Goal: Task Accomplishment & Management: Use online tool/utility

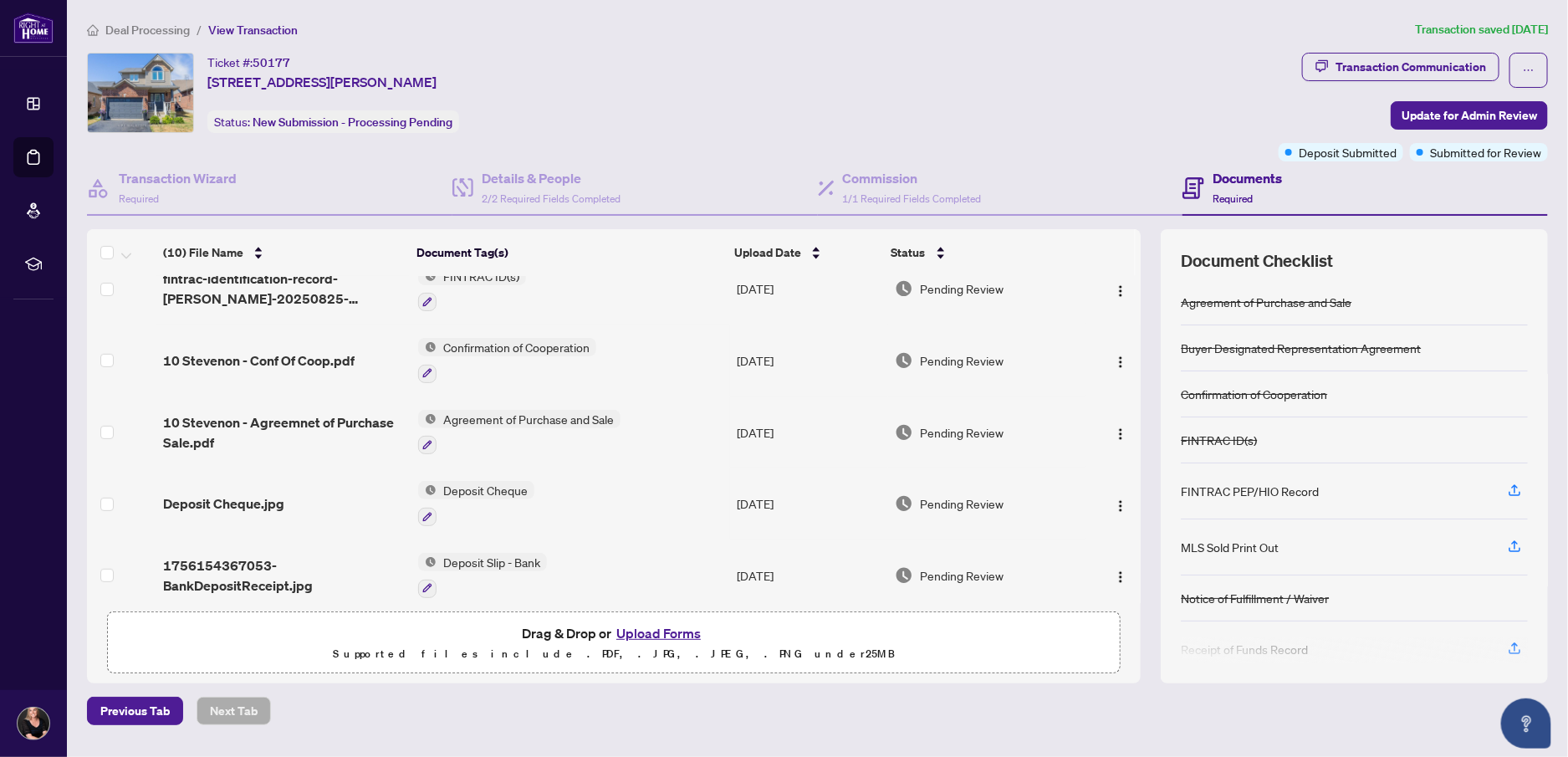
scroll to position [388, 0]
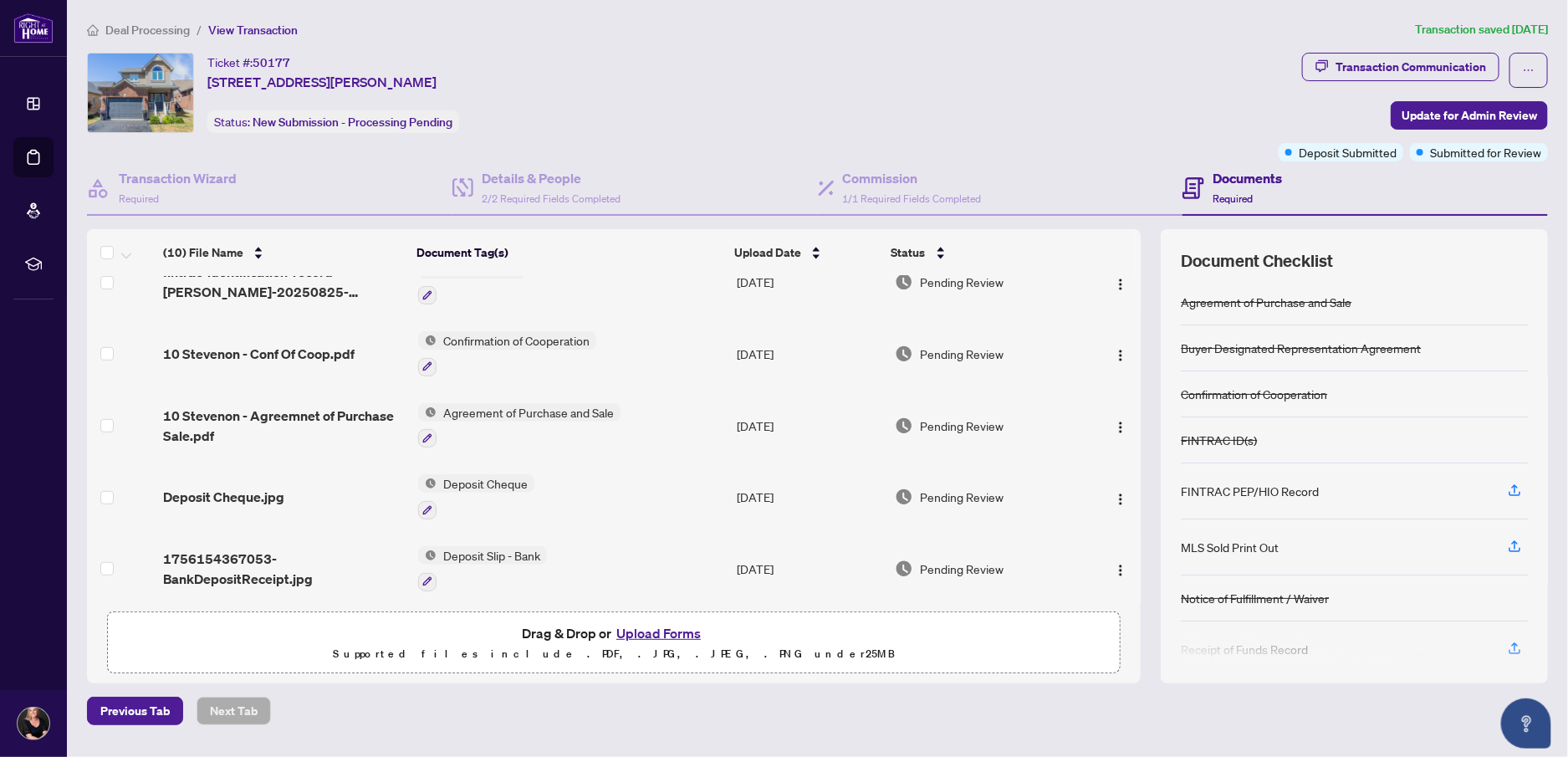
click at [641, 627] on button "Upload Forms" at bounding box center [658, 633] width 95 height 22
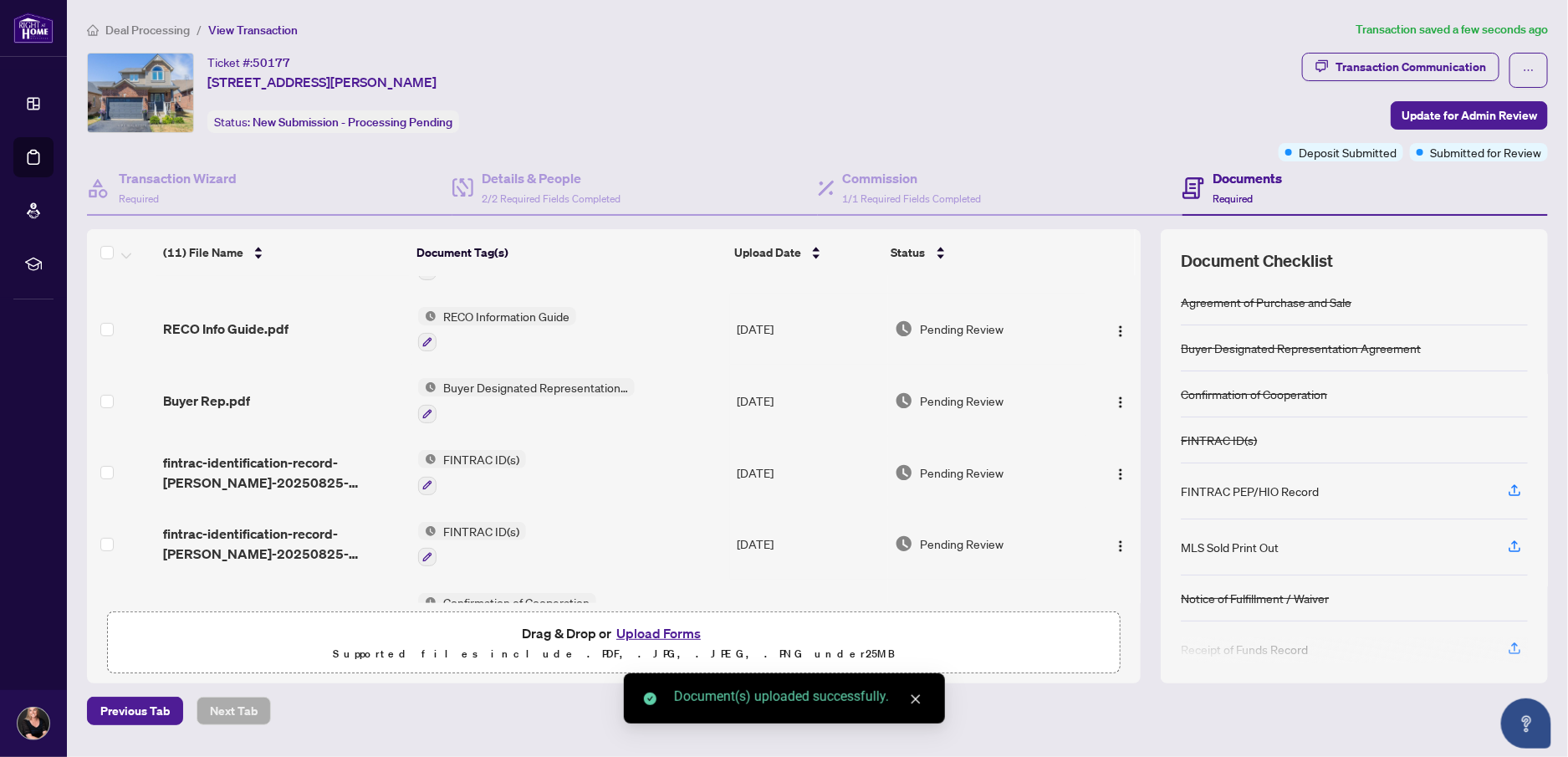
scroll to position [0, 0]
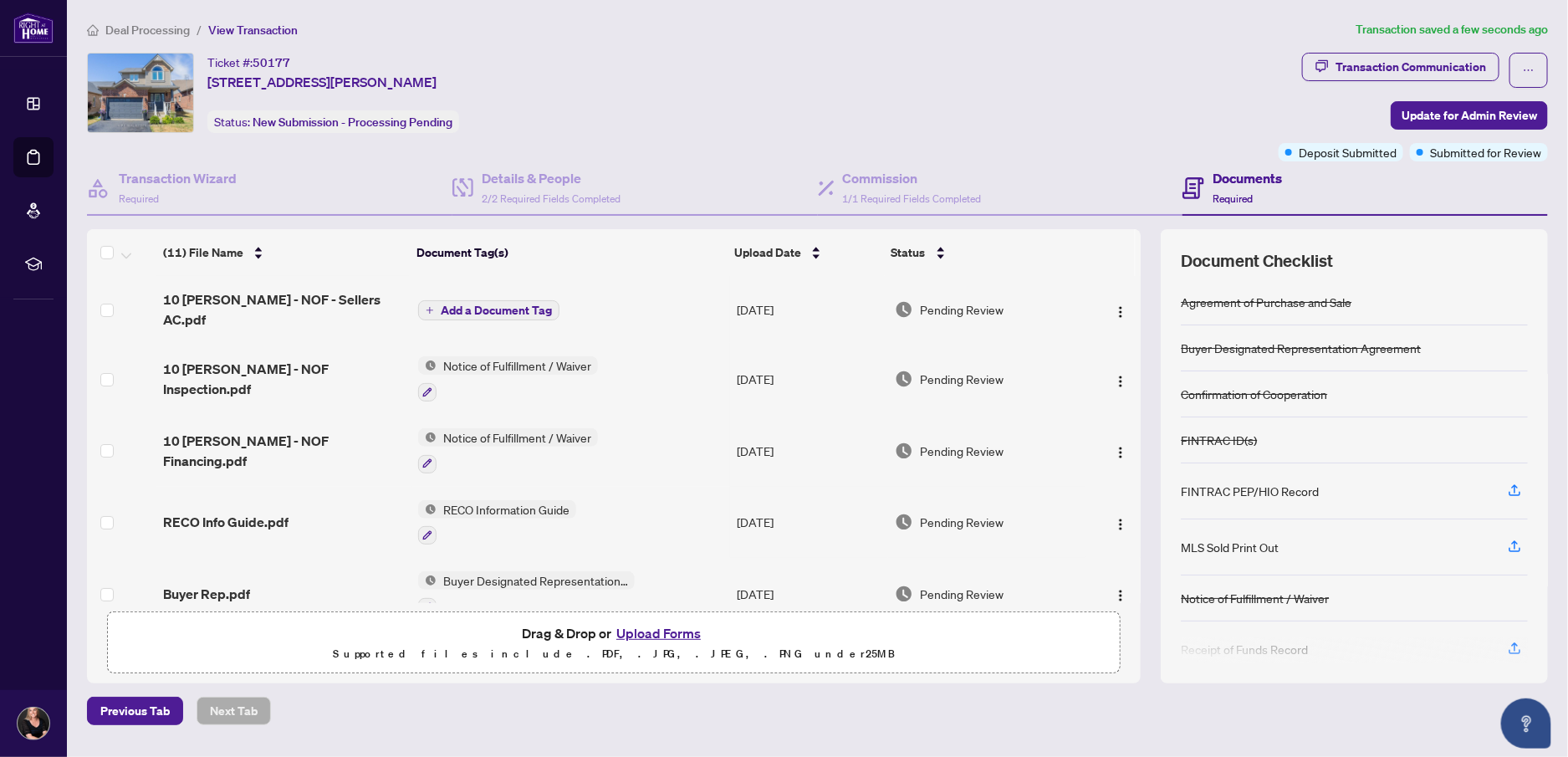
click at [429, 300] on button "Add a Document Tag" at bounding box center [489, 310] width 141 height 20
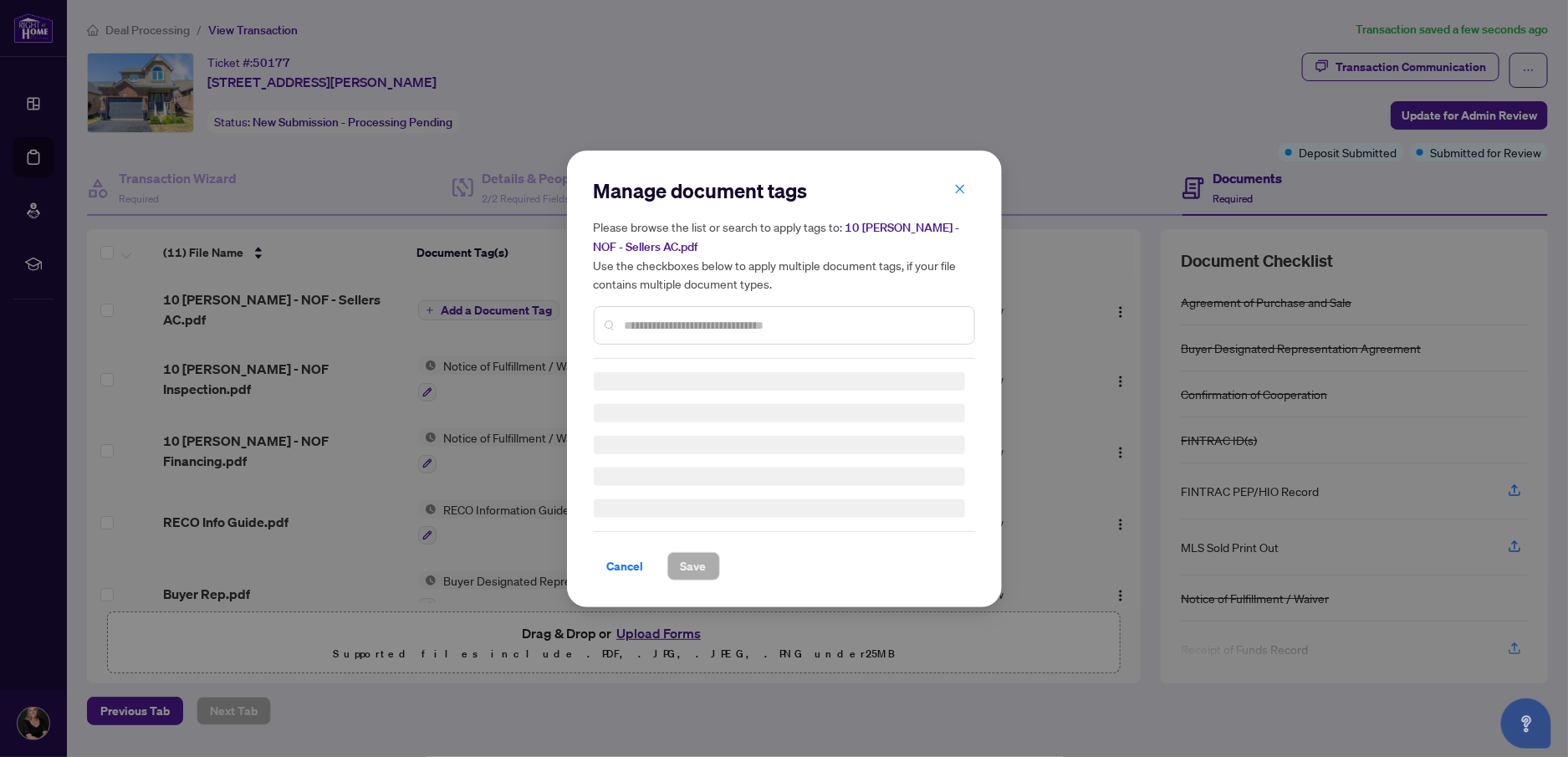
click at [683, 310] on div at bounding box center [784, 325] width 381 height 38
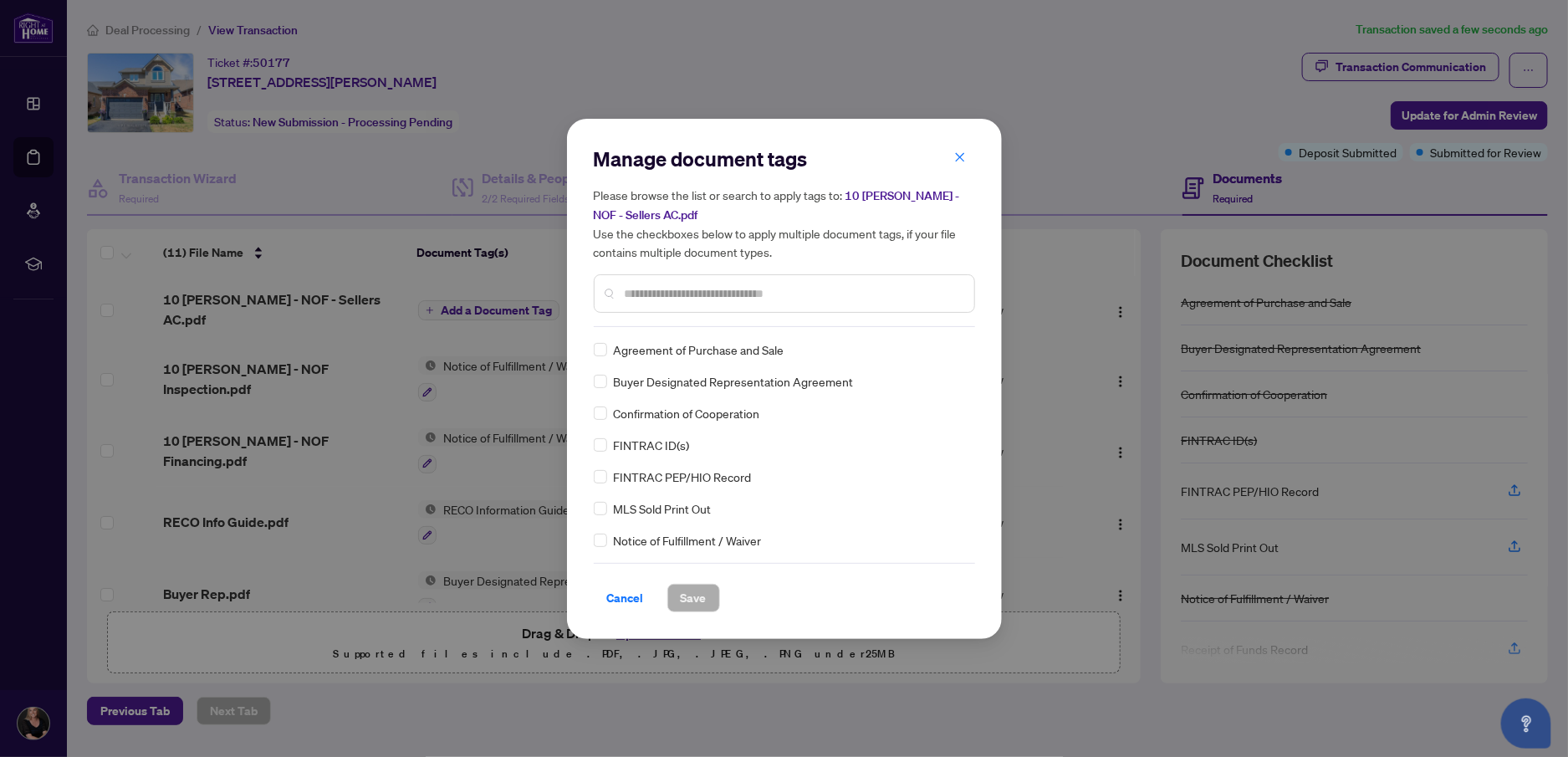
click at [661, 294] on input "text" at bounding box center [793, 293] width 336 height 18
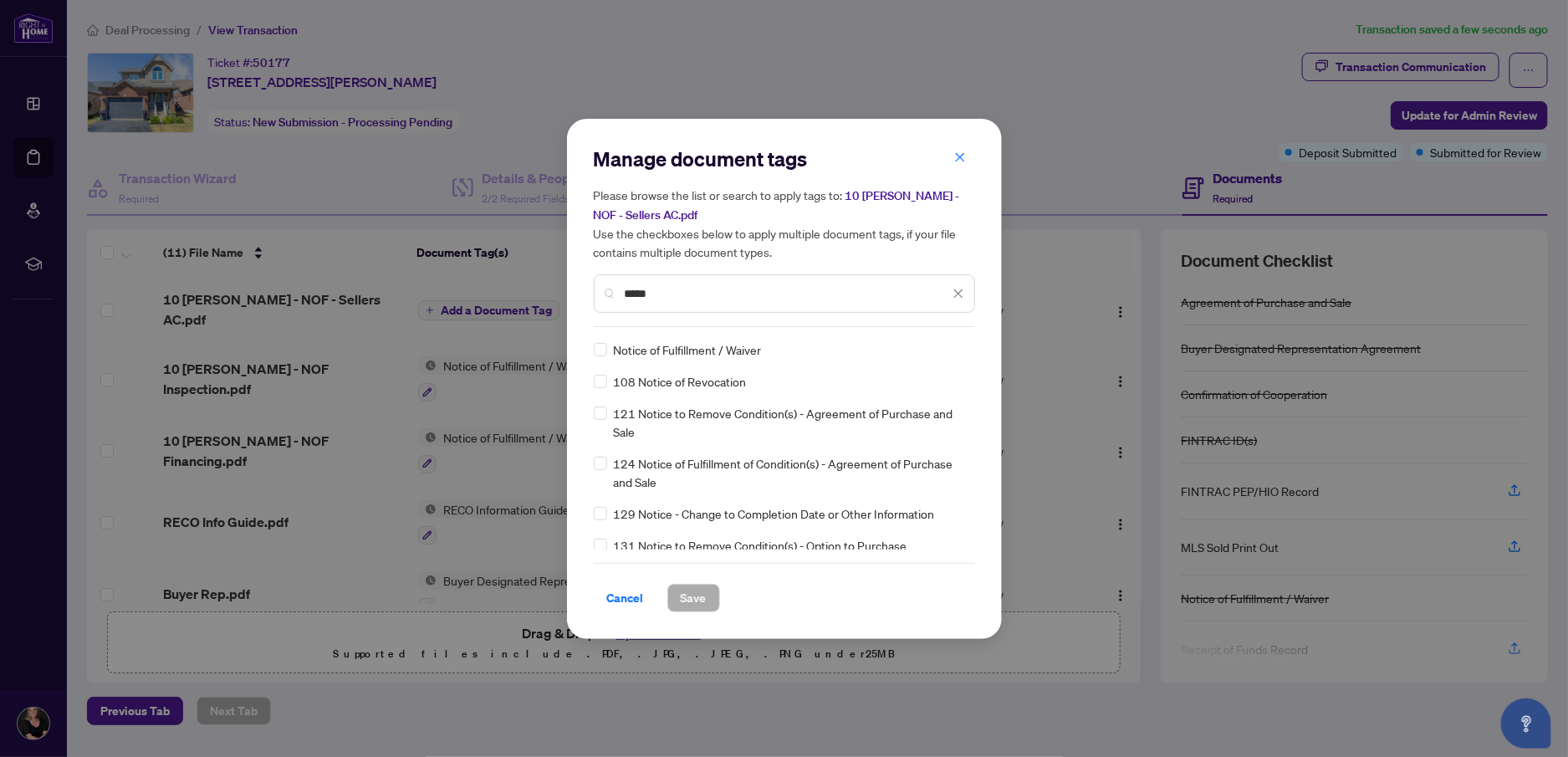
type input "*****"
click at [672, 347] on span "Notice of Fulfillment / Waiver" at bounding box center [687, 349] width 148 height 18
click at [692, 594] on span "Save" at bounding box center [694, 598] width 26 height 27
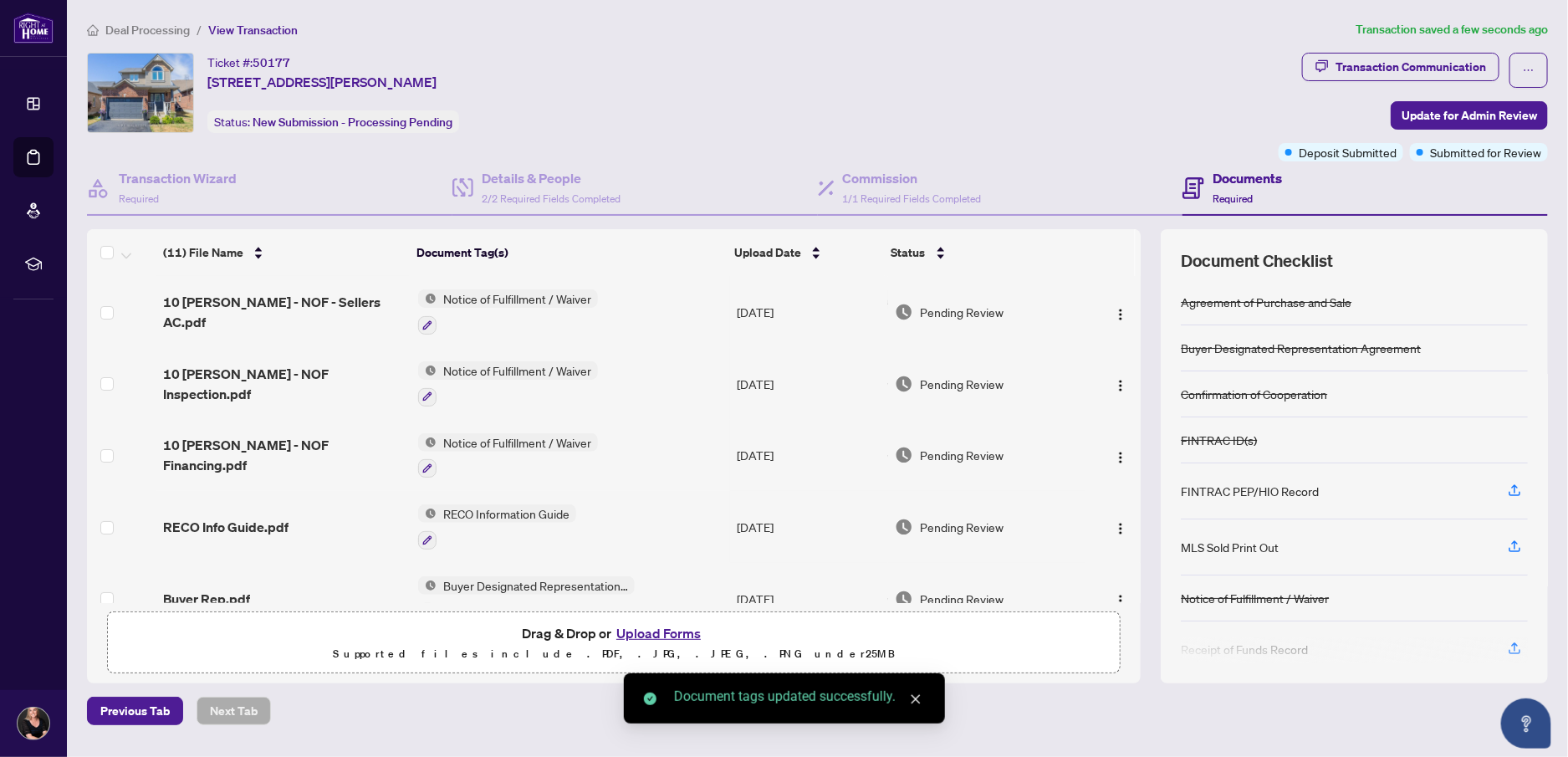
click at [682, 630] on button "Upload Forms" at bounding box center [658, 633] width 95 height 22
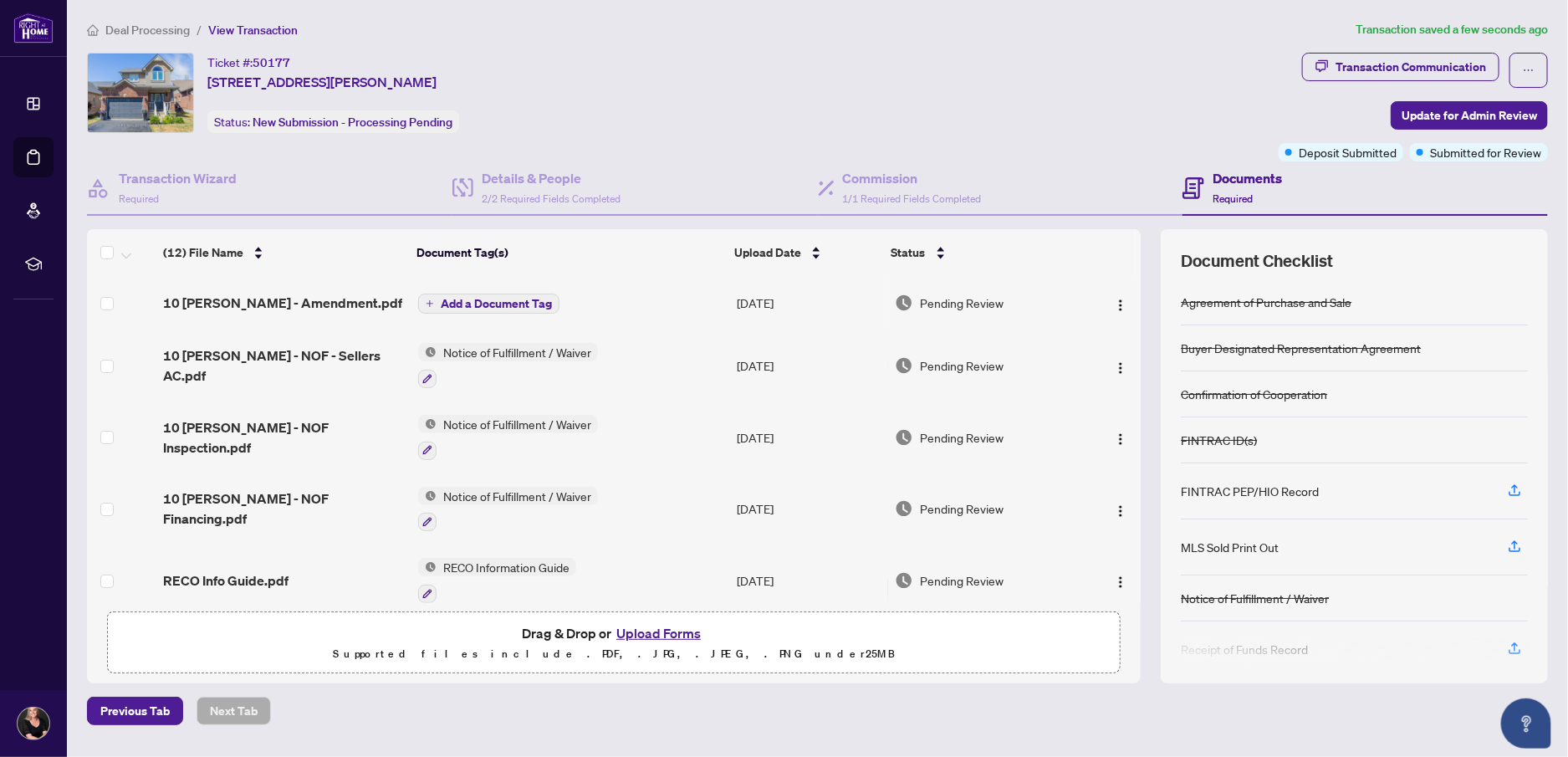
click at [440, 299] on span "Add a Document Tag" at bounding box center [496, 304] width 111 height 11
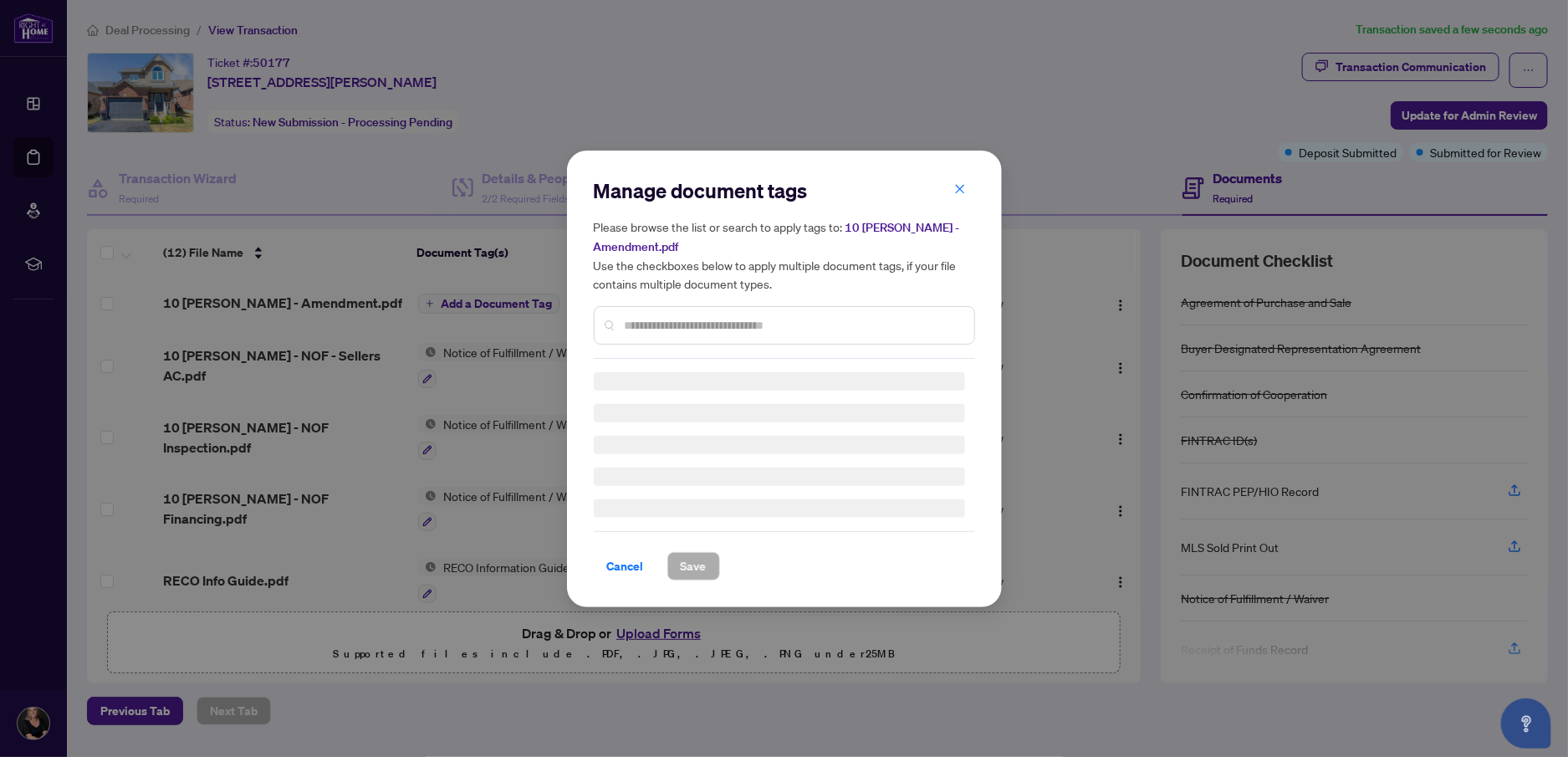
click at [683, 318] on input "text" at bounding box center [793, 325] width 336 height 18
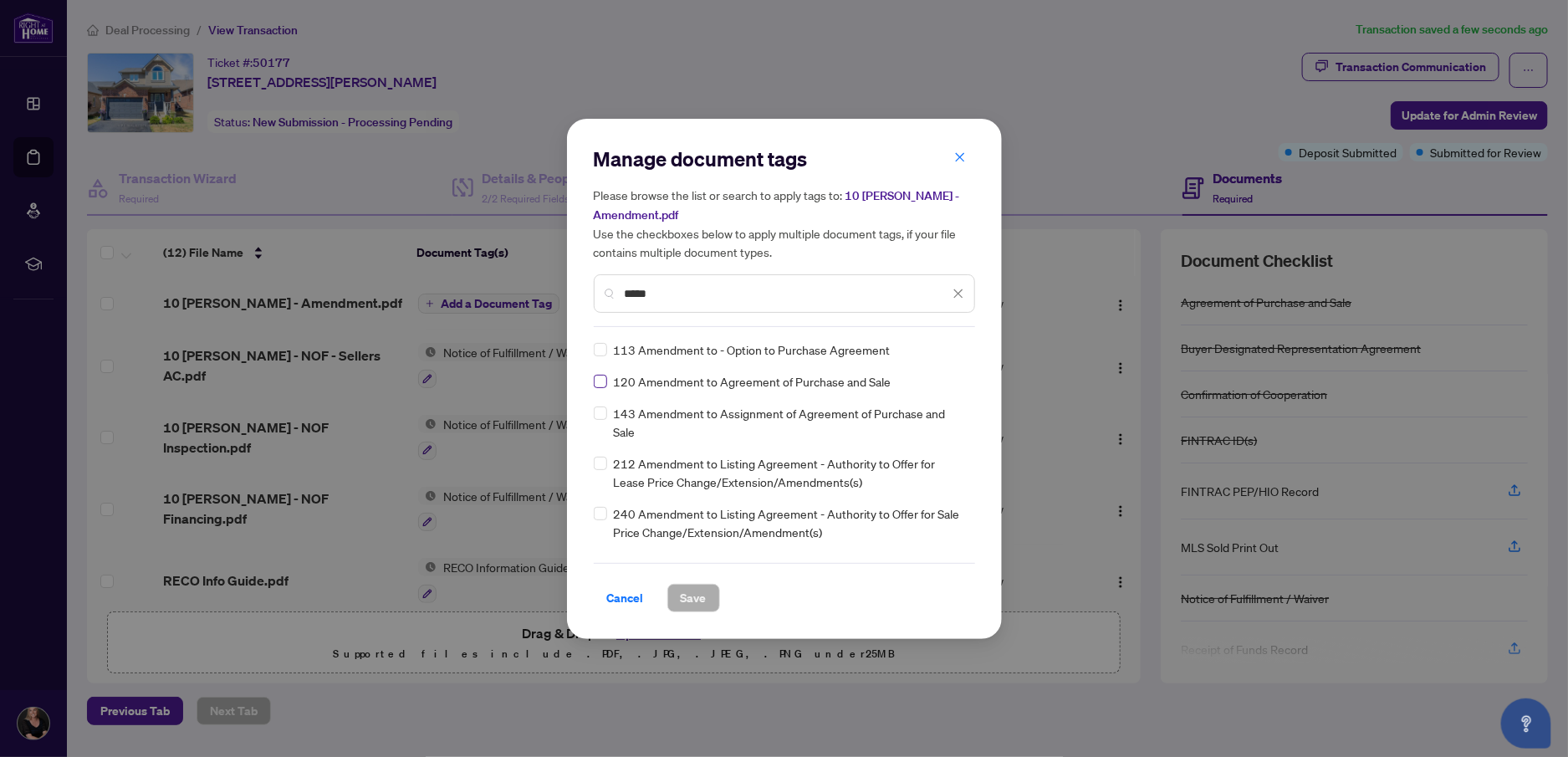
type input "*****"
click at [692, 596] on span "Save" at bounding box center [694, 598] width 26 height 27
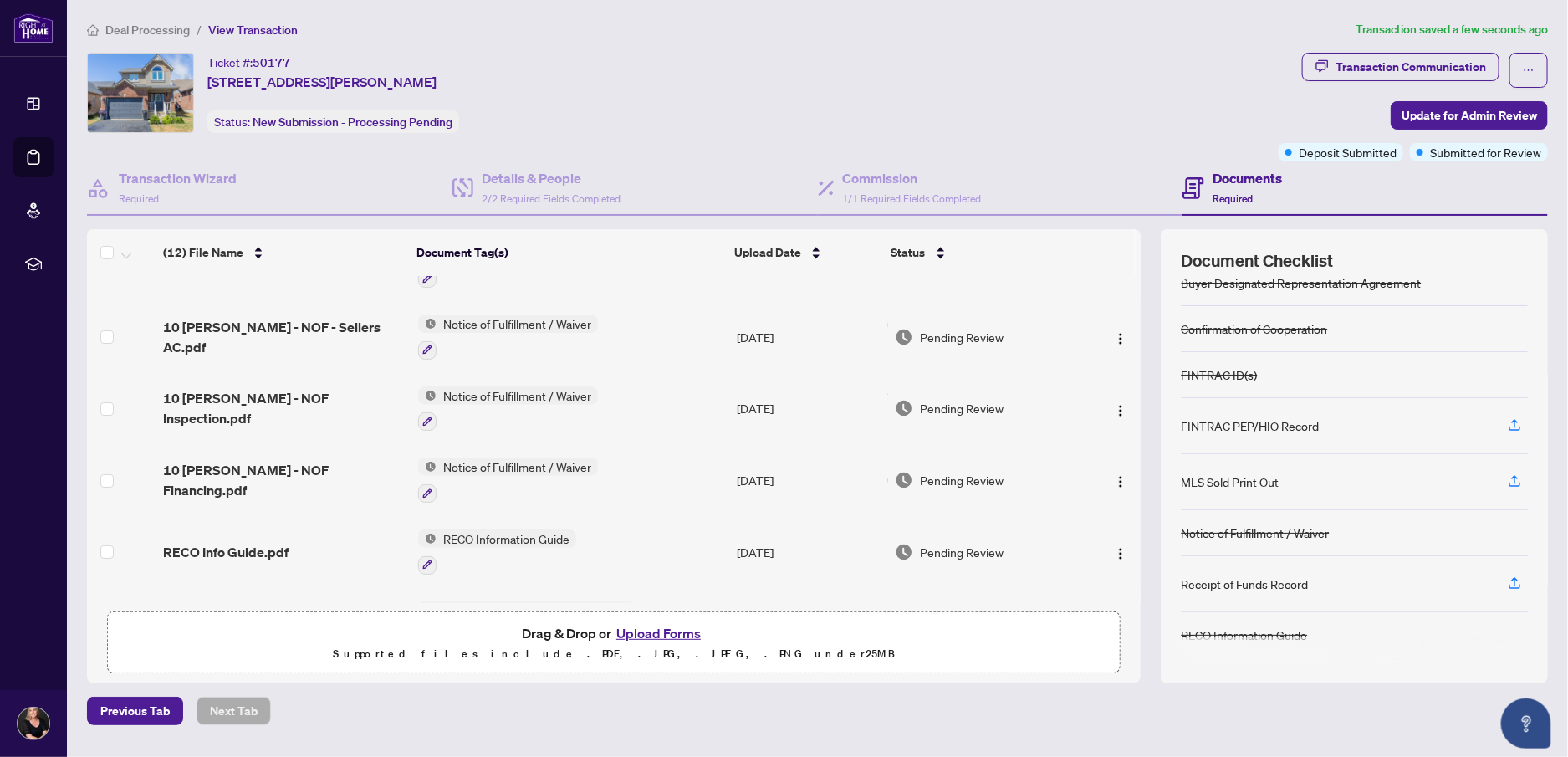
scroll to position [46, 0]
